Goal: Navigation & Orientation: Find specific page/section

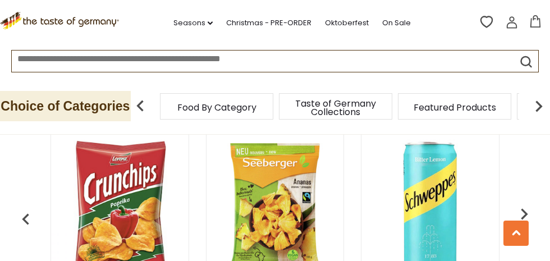
scroll to position [456, 0]
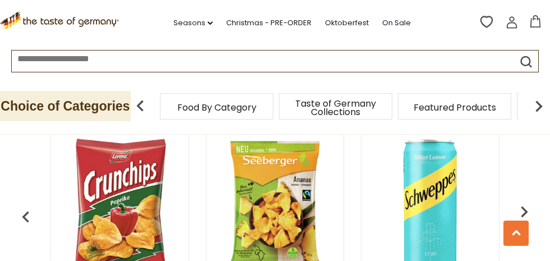
click at [519, 200] on img "button" at bounding box center [524, 211] width 22 height 22
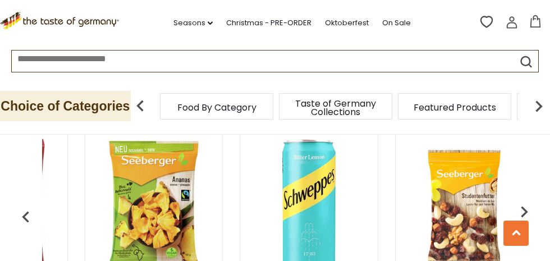
scroll to position [0, 155]
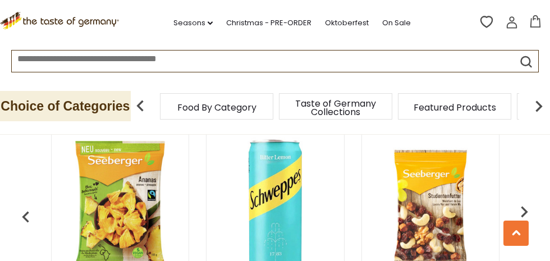
click at [525, 200] on img "button" at bounding box center [524, 211] width 22 height 22
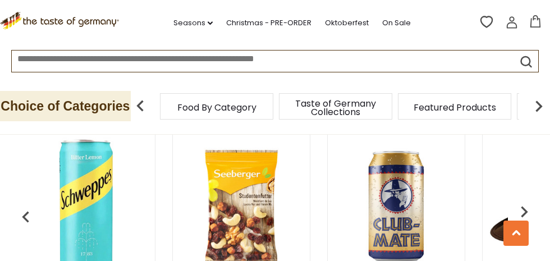
scroll to position [0, 345]
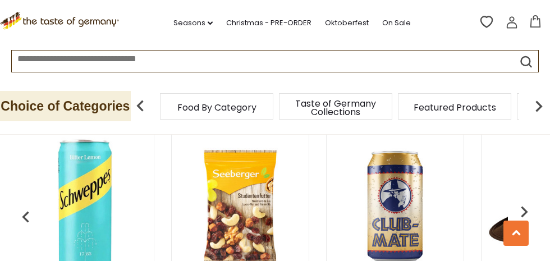
click at [334, 109] on span "Taste of Germany Collections" at bounding box center [336, 107] width 90 height 17
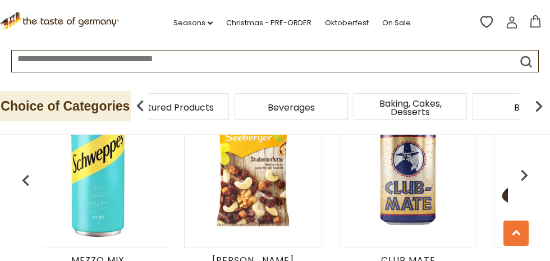
scroll to position [0, 331]
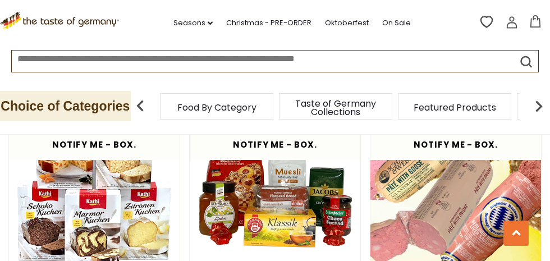
scroll to position [2157, 0]
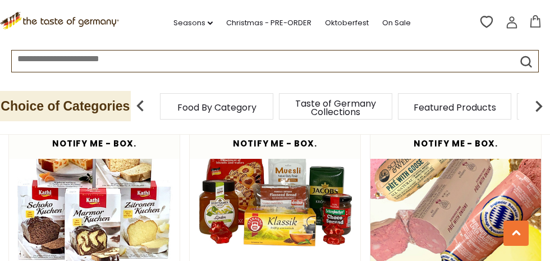
click at [238, 108] on span "Food By Category" at bounding box center [216, 107] width 79 height 8
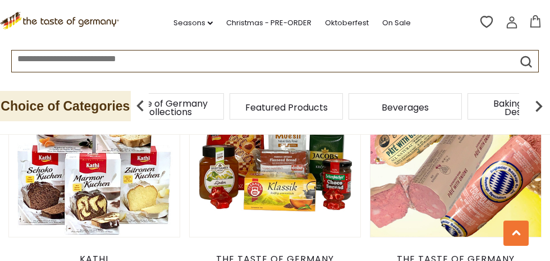
scroll to position [2193, 0]
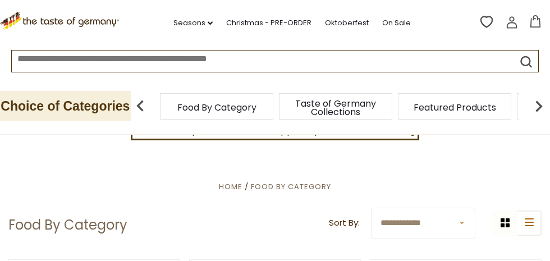
click at [139, 106] on img at bounding box center [140, 106] width 22 height 22
click at [104, 108] on p "Choice of Categories" at bounding box center [65, 106] width 131 height 30
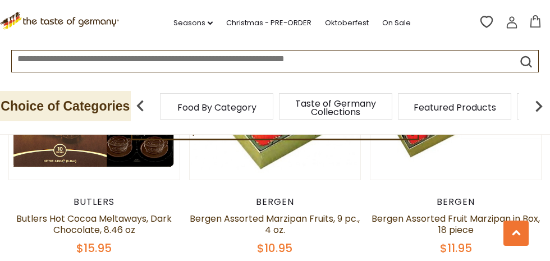
scroll to position [2530, 0]
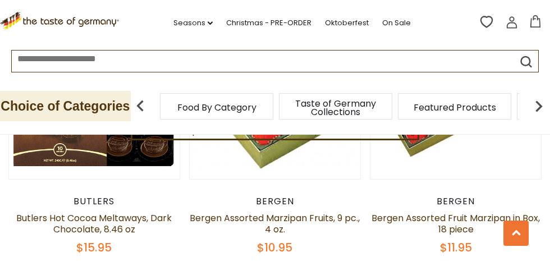
click at [524, 63] on icon "submit" at bounding box center [526, 61] width 15 height 15
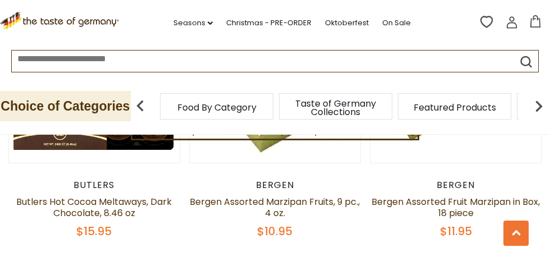
scroll to position [2566, 0]
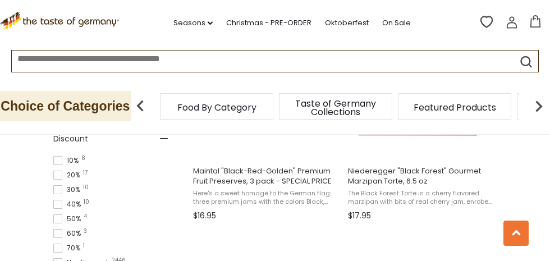
scroll to position [845, 0]
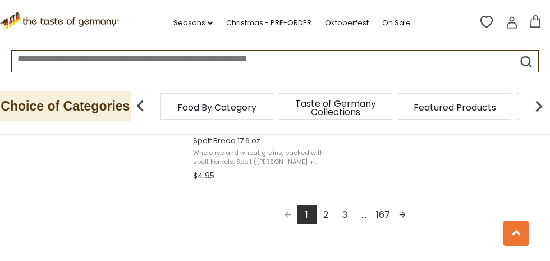
click at [324, 214] on link "2" at bounding box center [326, 214] width 19 height 19
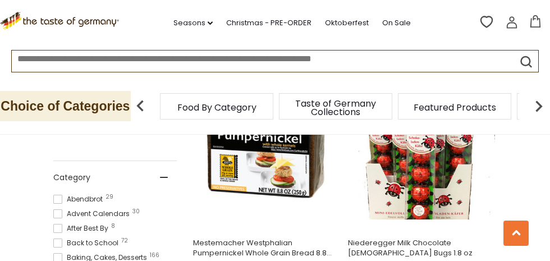
scroll to position [287, 0]
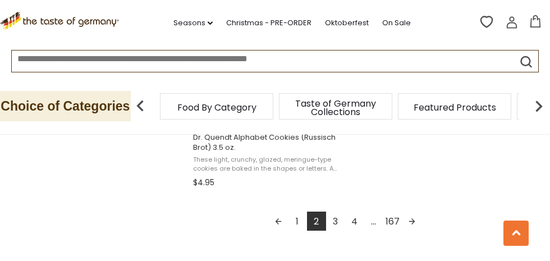
click at [335, 220] on link "3" at bounding box center [335, 221] width 19 height 19
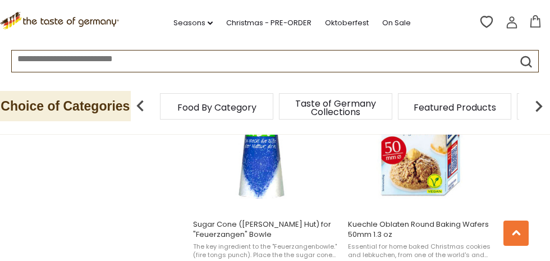
scroll to position [1529, 0]
